Goal: Answer question/provide support: Answer question/provide support

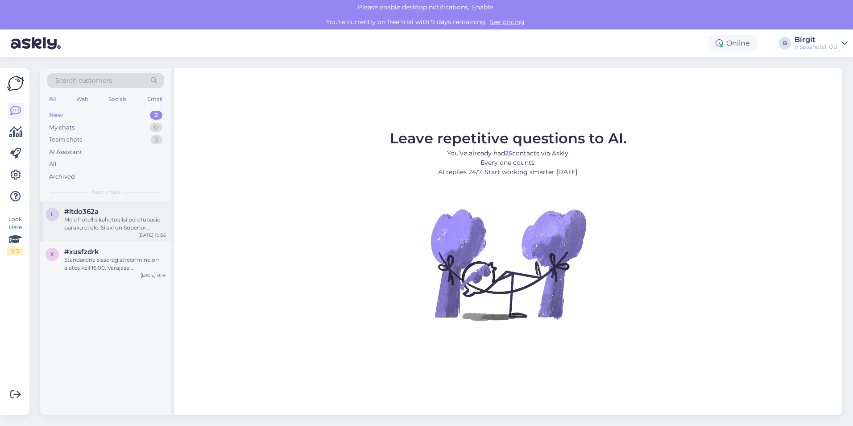
click at [112, 213] on div "#ltdo362a" at bounding box center [115, 211] width 102 height 8
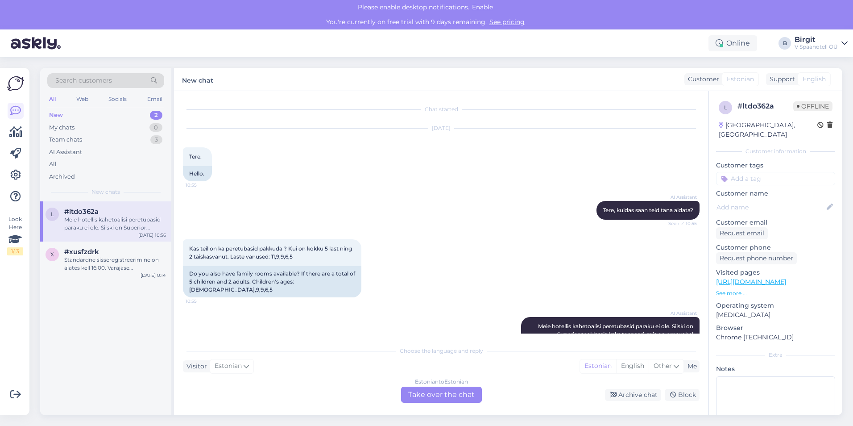
scroll to position [60, 0]
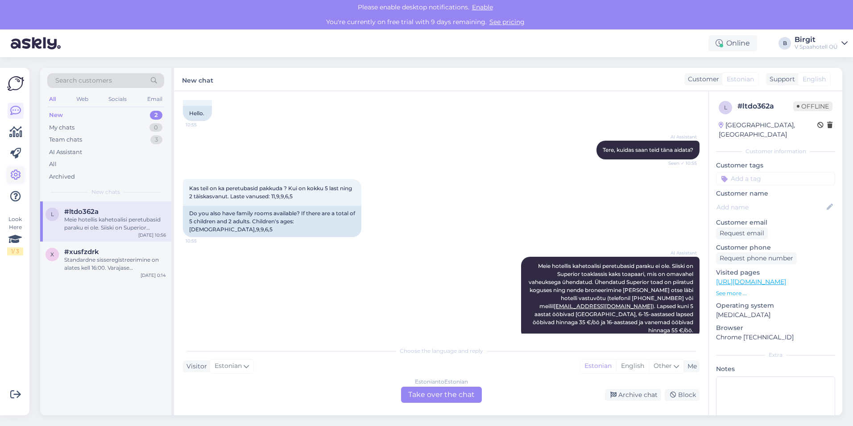
click at [18, 175] on icon at bounding box center [15, 175] width 11 height 11
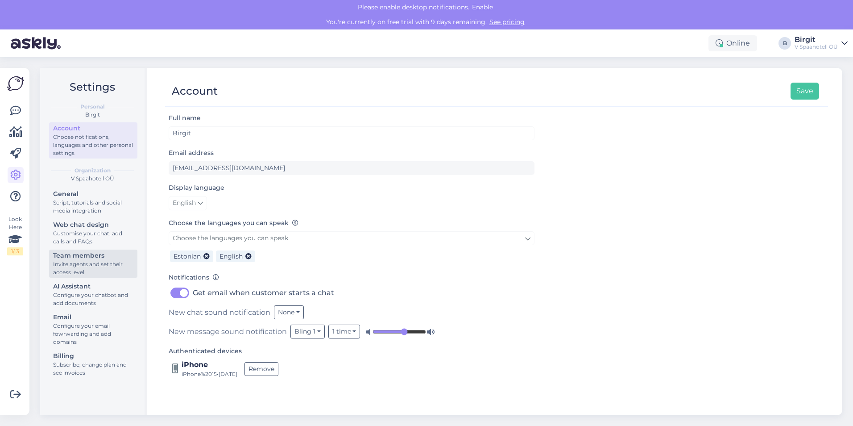
click at [95, 263] on div "Invite agents and set their access level" at bounding box center [93, 268] width 80 height 16
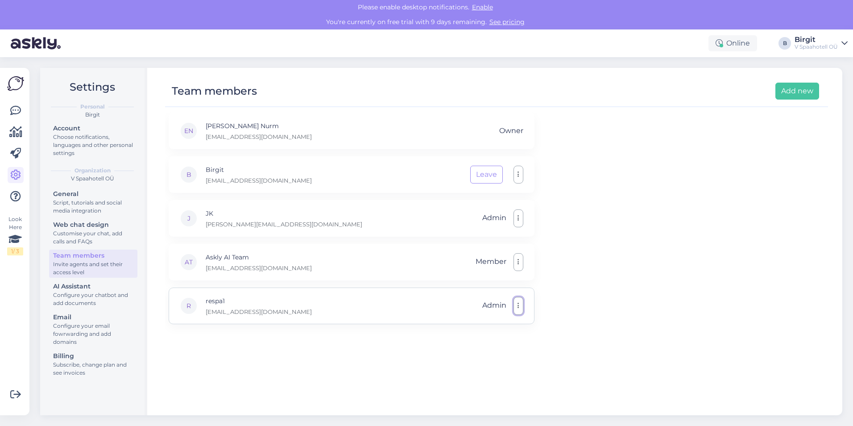
click at [521, 311] on button "button" at bounding box center [519, 306] width 10 height 18
click at [589, 321] on div "EN [PERSON_NAME] Nurm [EMAIL_ADDRESS][DOMAIN_NAME] Owner B [PERSON_NAME] [PERSO…" at bounding box center [496, 259] width 663 height 294
click at [382, 340] on div "EN [PERSON_NAME] Nurm [EMAIL_ADDRESS][DOMAIN_NAME] Owner B [PERSON_NAME] [PERSO…" at bounding box center [496, 259] width 663 height 294
click at [10, 113] on icon at bounding box center [15, 110] width 11 height 11
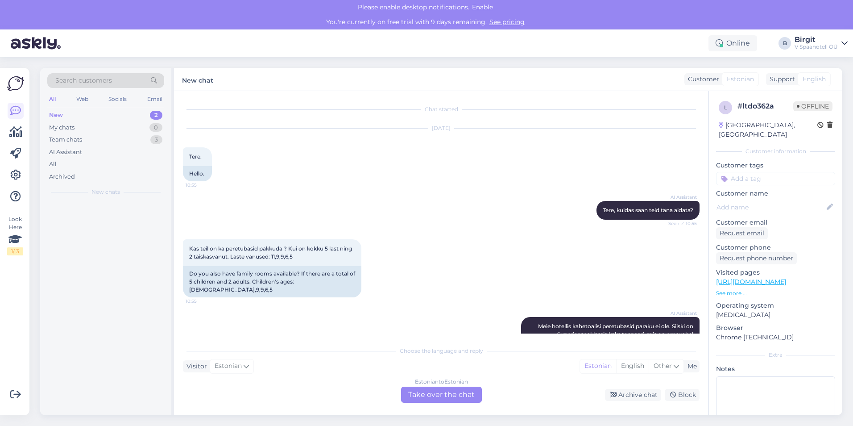
scroll to position [60, 0]
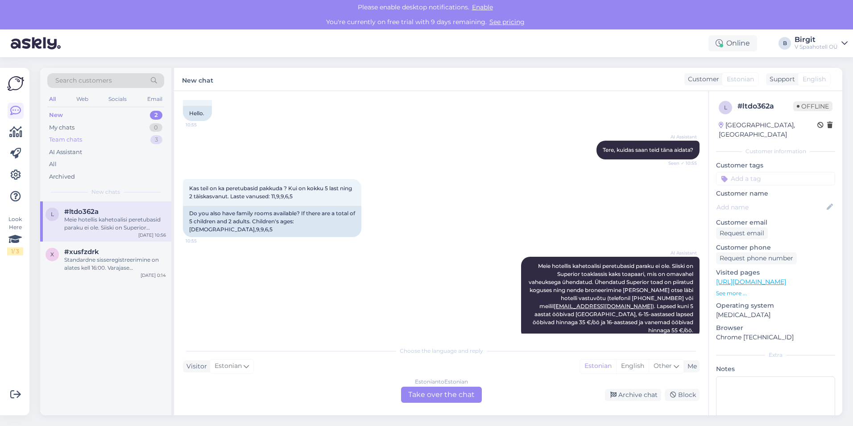
click at [88, 143] on div "Team chats 3" at bounding box center [105, 139] width 117 height 12
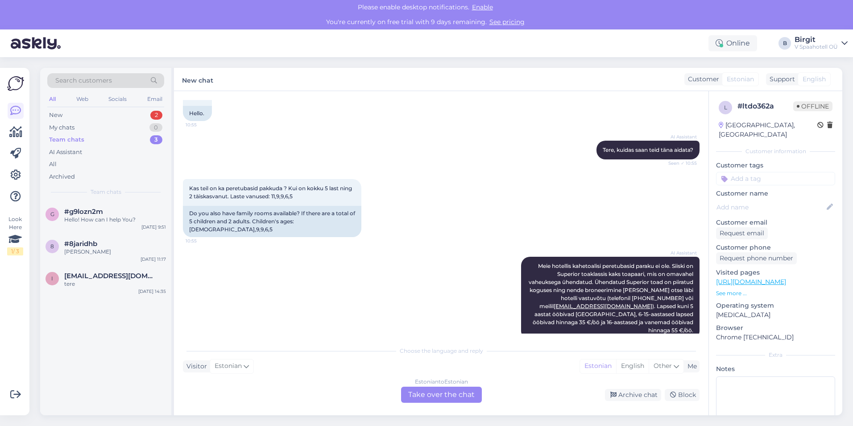
click at [116, 365] on div "g #g9lozn2m Hello! How can I help You? [DATE] 9:51 8 #8jaridhb [PERSON_NAME] [D…" at bounding box center [105, 308] width 131 height 214
click at [118, 340] on div "g #g9lozn2m Hello! How can I help You? [DATE] 9:51 8 #8jaridhb [PERSON_NAME] [D…" at bounding box center [105, 308] width 131 height 214
click at [118, 339] on div "g #g9lozn2m Hello! How can I help You? [DATE] 9:51 8 #8jaridhb [PERSON_NAME] [D…" at bounding box center [105, 308] width 131 height 214
click at [99, 225] on div "g #g9lozn2m Hello! How can I help You? [DATE] 9:51" at bounding box center [105, 217] width 131 height 32
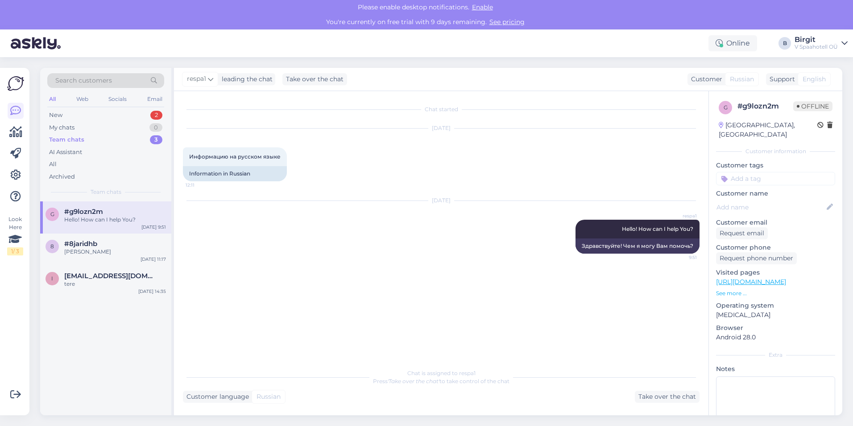
scroll to position [0, 0]
click at [116, 241] on div "#8jaridhb" at bounding box center [115, 244] width 102 height 8
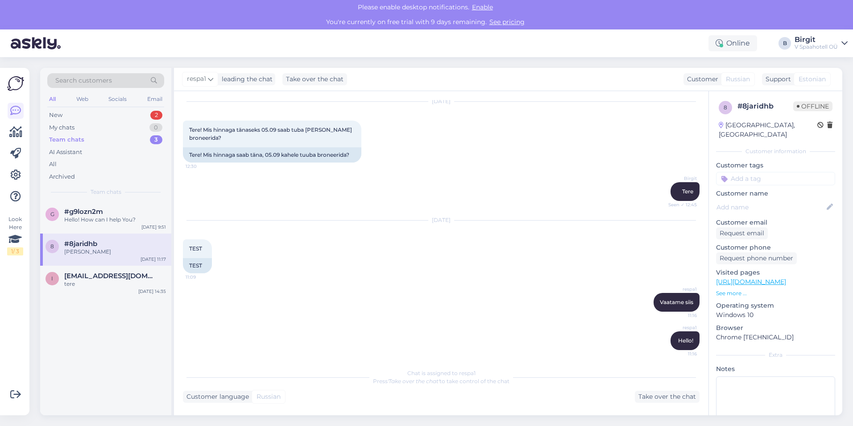
scroll to position [84, 0]
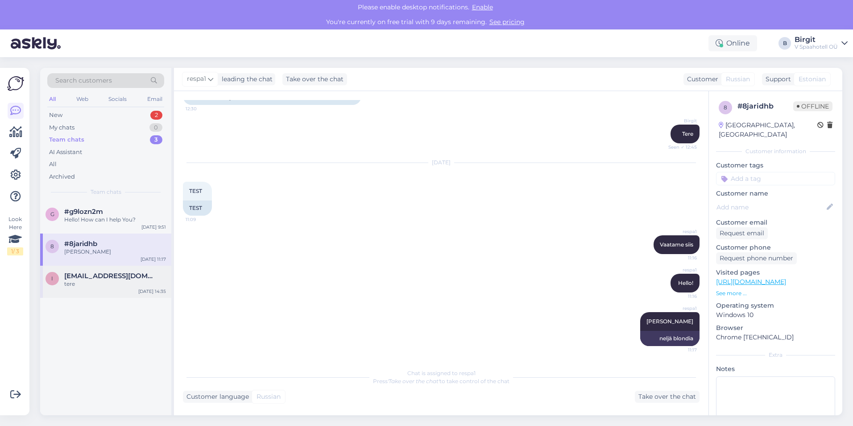
click at [133, 282] on div "tere" at bounding box center [115, 284] width 102 height 8
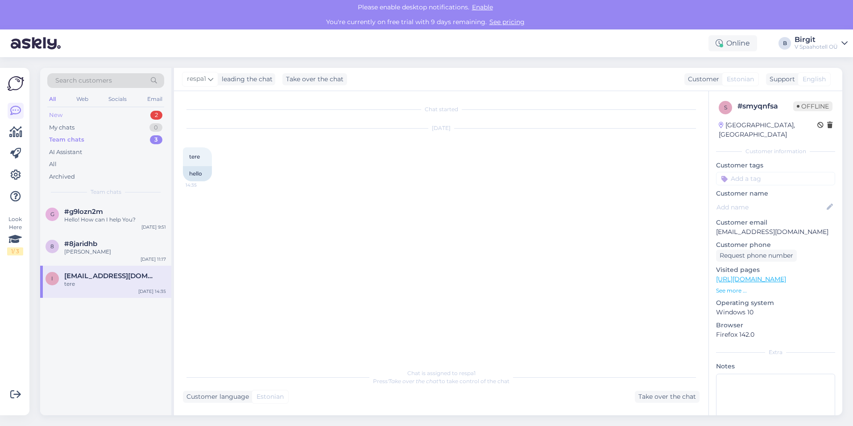
click at [91, 115] on div "New 2" at bounding box center [105, 115] width 117 height 12
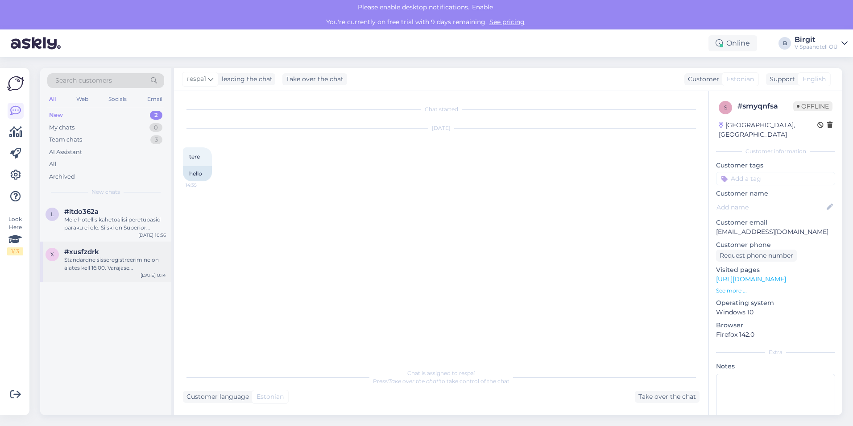
click at [117, 269] on div "Standardne sisseregistreerimine on alates kell 16:00. Varajase sisseregistreeri…" at bounding box center [115, 264] width 102 height 16
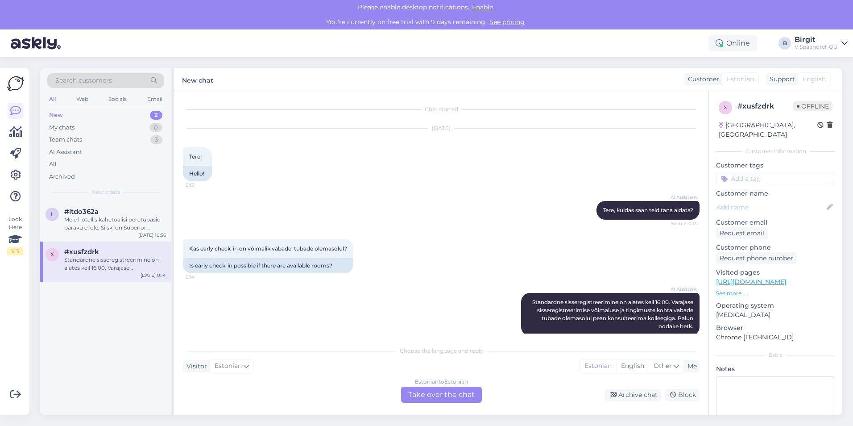
scroll to position [12, 0]
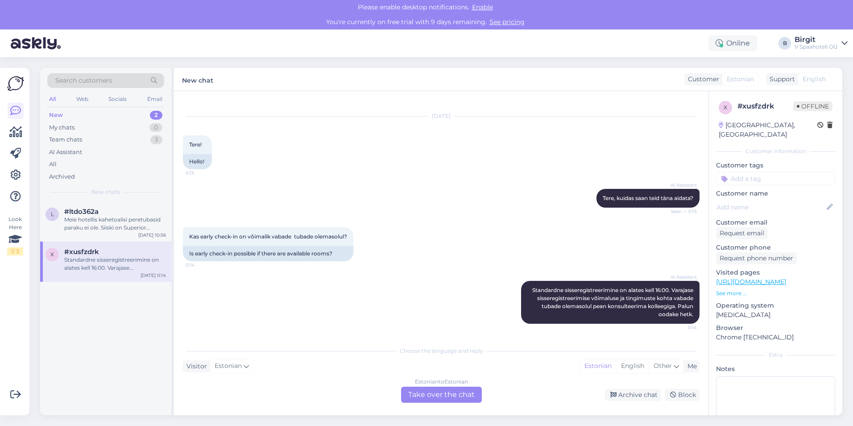
click at [137, 362] on div "l #ltdo362a Meie hotellis kahetoalisi peretubasid paraku ei ole. Siiski on Supe…" at bounding box center [105, 308] width 131 height 214
click at [76, 166] on div "All" at bounding box center [105, 164] width 117 height 12
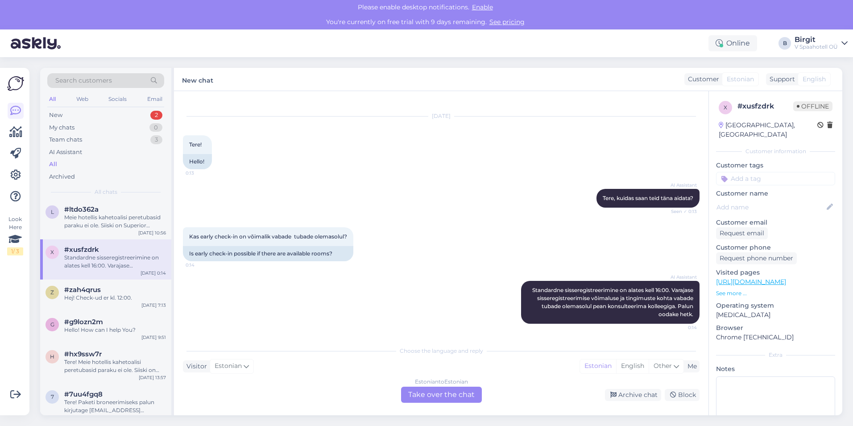
scroll to position [0, 0]
